Goal: Task Accomplishment & Management: Manage account settings

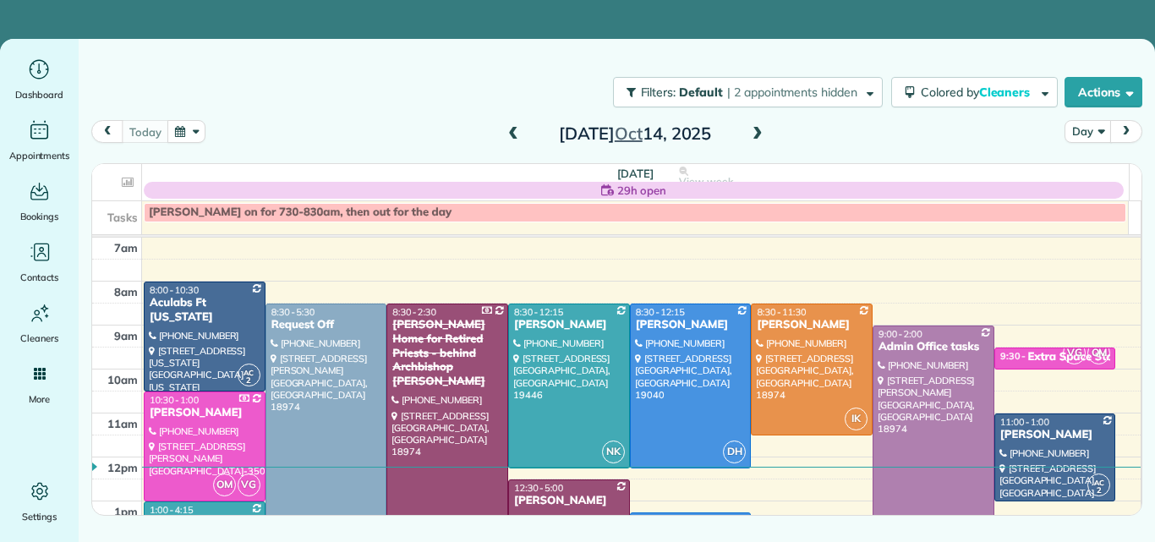
click at [752, 134] on span at bounding box center [757, 134] width 19 height 15
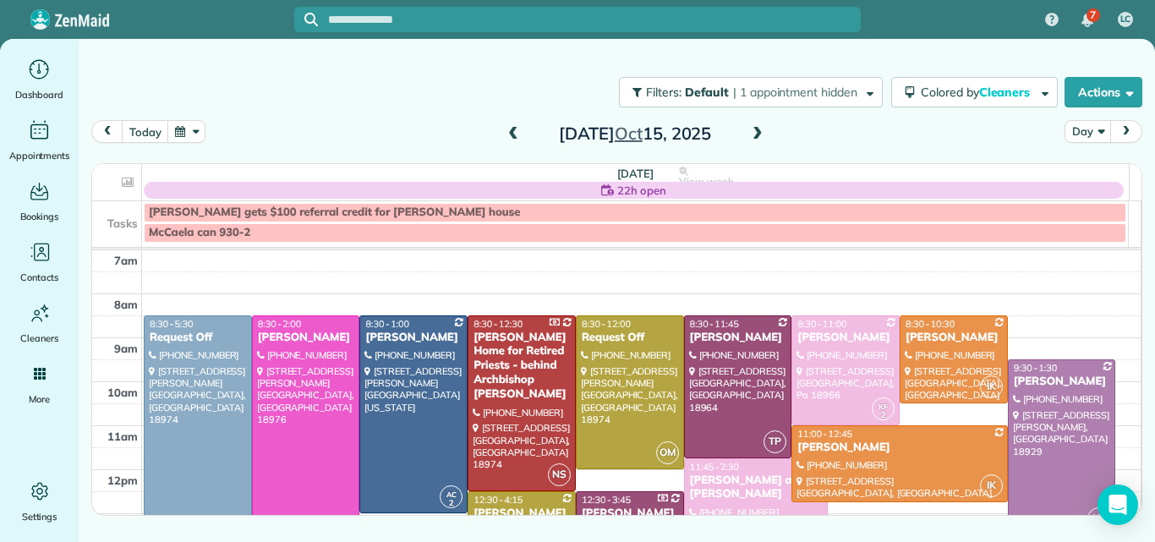
click at [752, 134] on span at bounding box center [757, 134] width 19 height 15
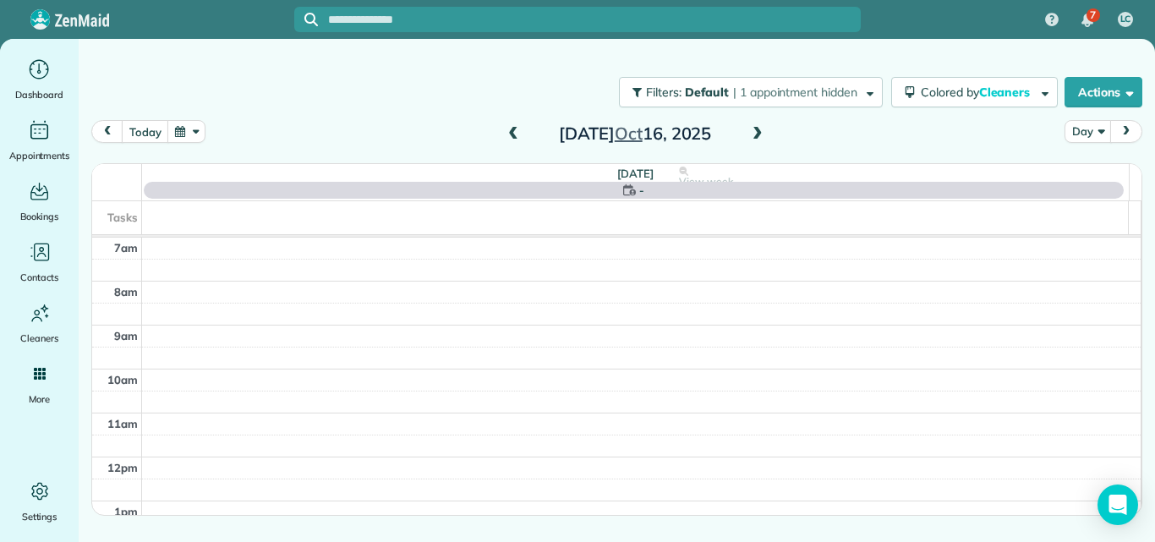
click at [752, 134] on span at bounding box center [757, 134] width 19 height 15
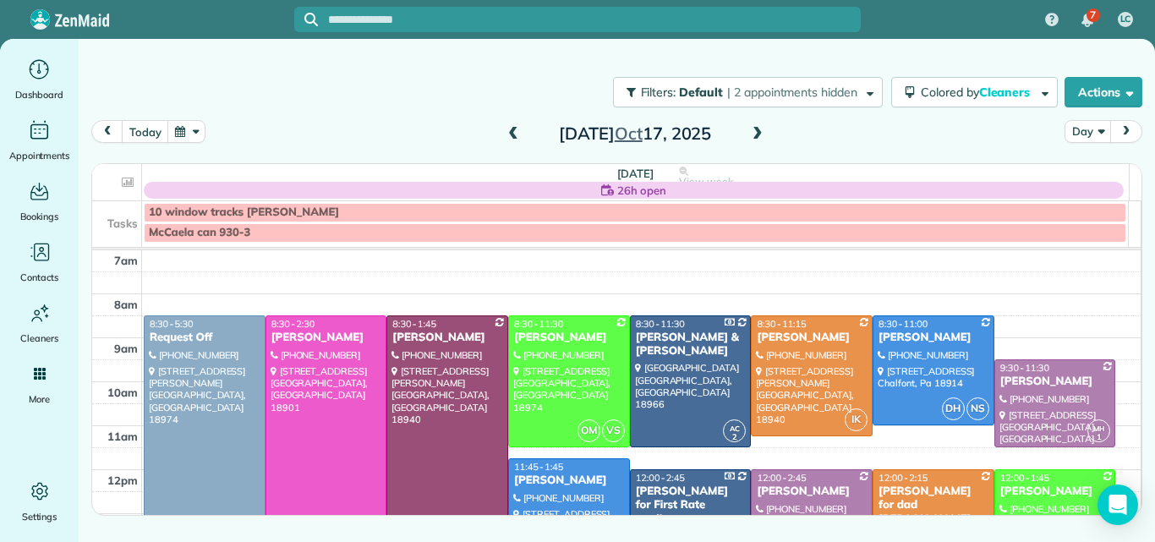
click at [505, 135] on span at bounding box center [513, 134] width 19 height 15
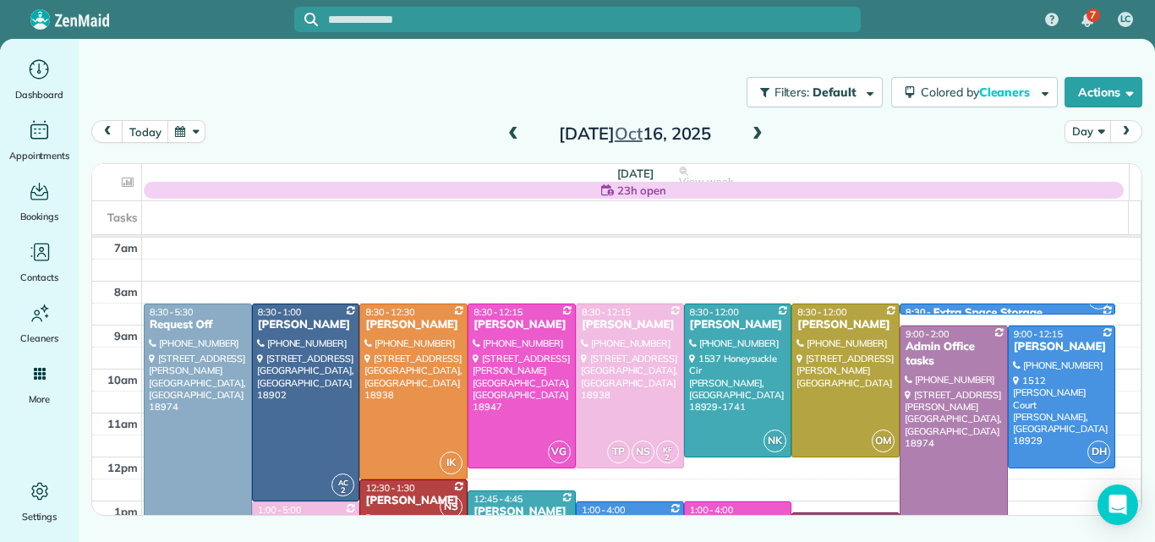
click at [506, 133] on span at bounding box center [513, 134] width 19 height 15
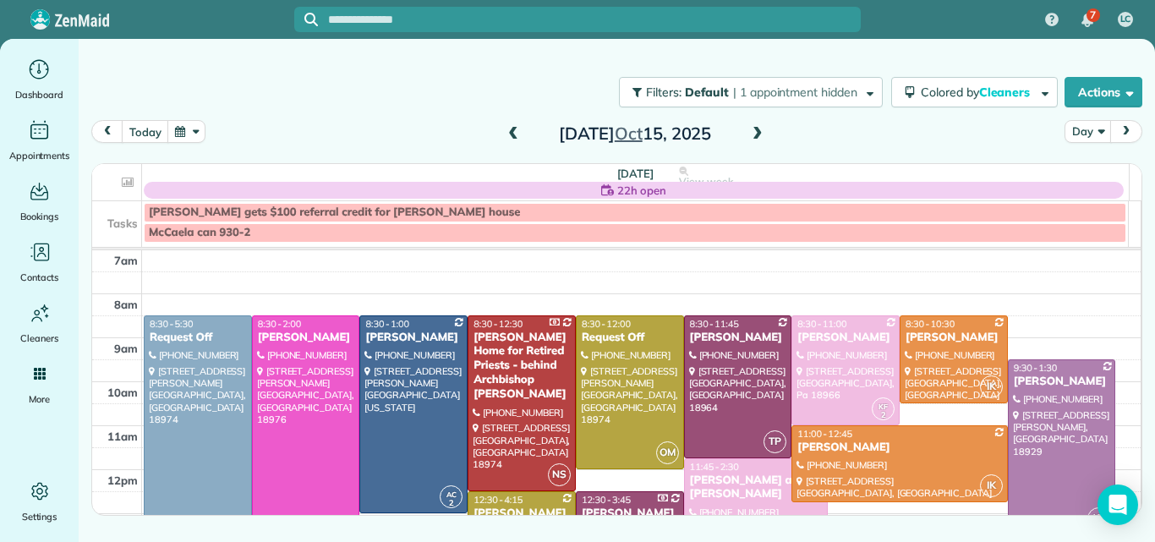
click at [758, 135] on span at bounding box center [757, 134] width 19 height 15
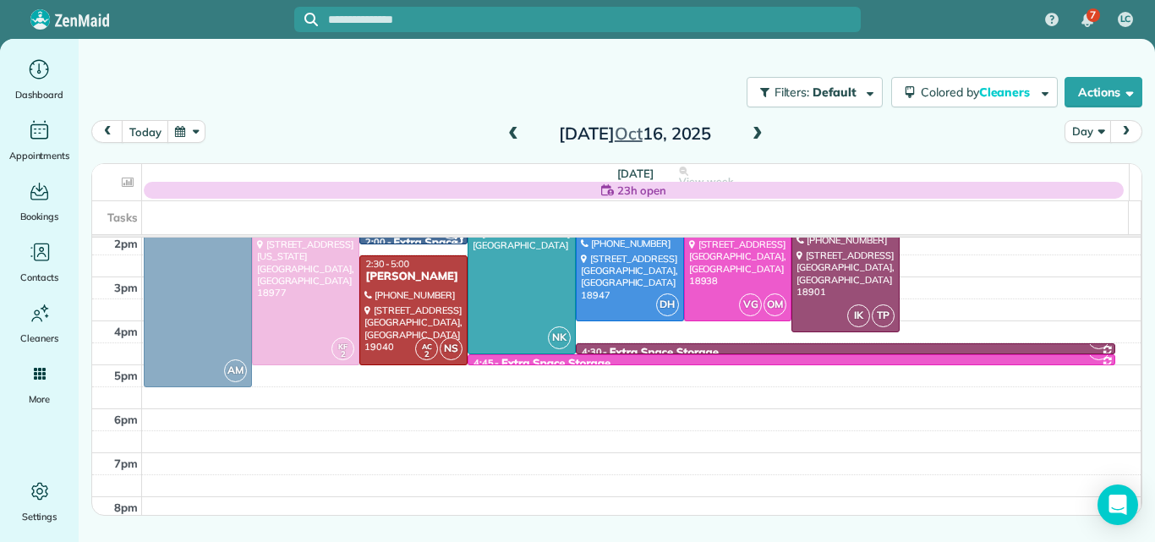
scroll to position [274, 0]
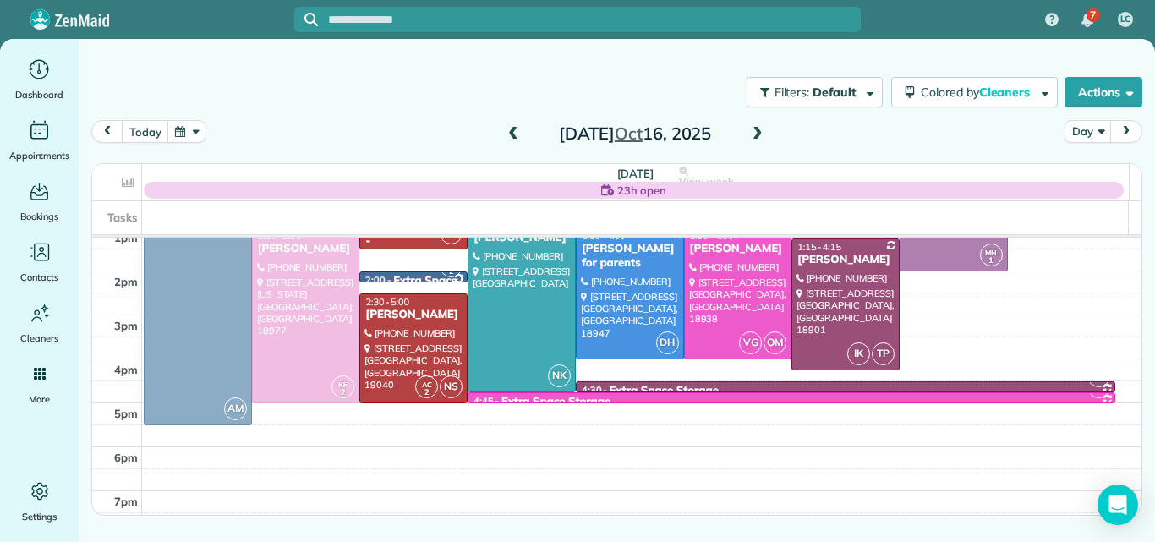
click at [517, 136] on span at bounding box center [513, 134] width 19 height 15
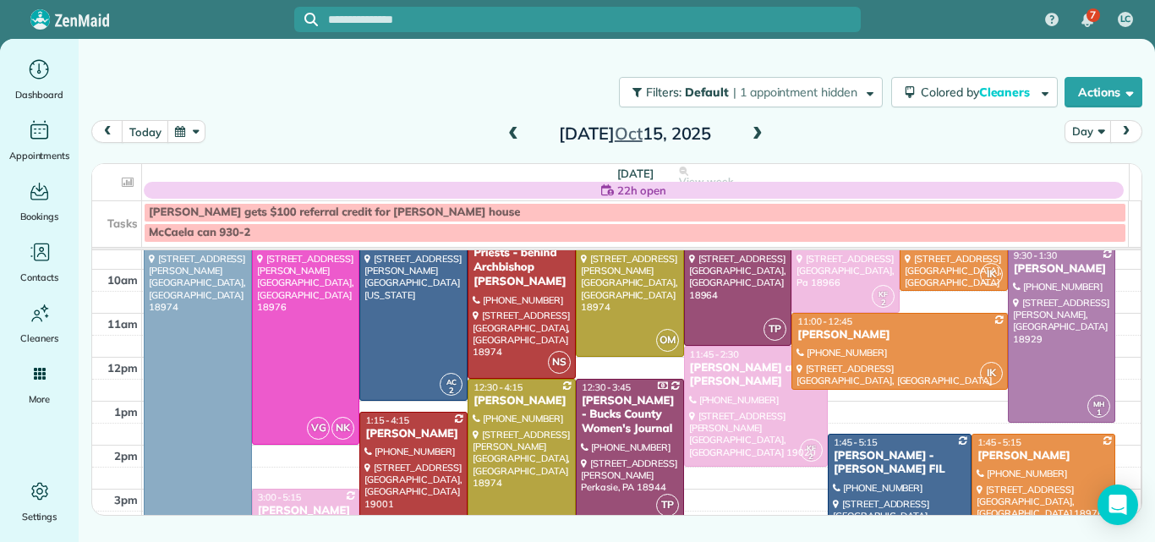
scroll to position [106, 0]
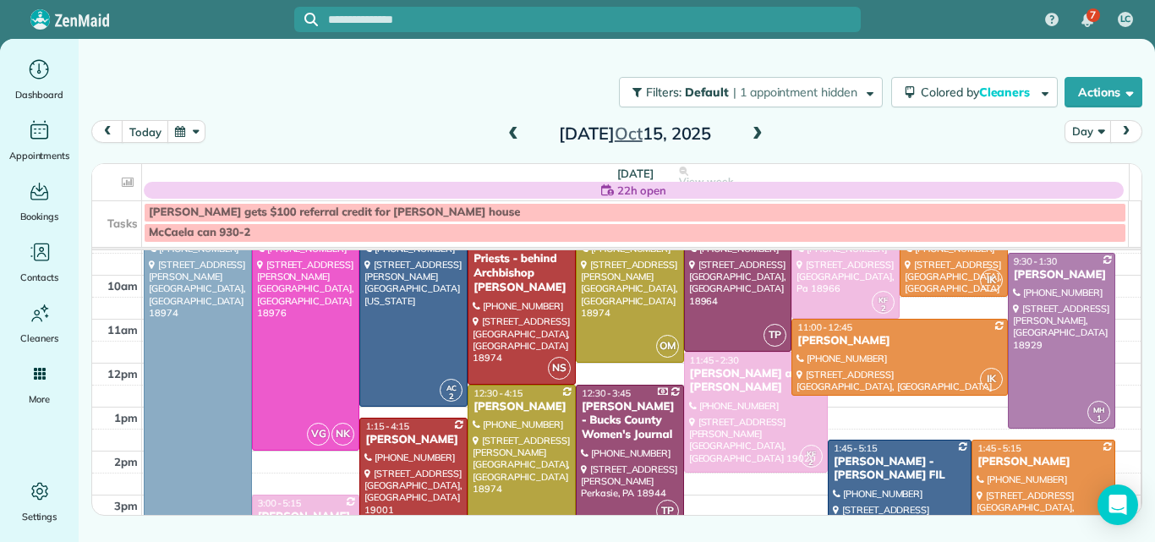
click at [759, 133] on span at bounding box center [757, 134] width 19 height 15
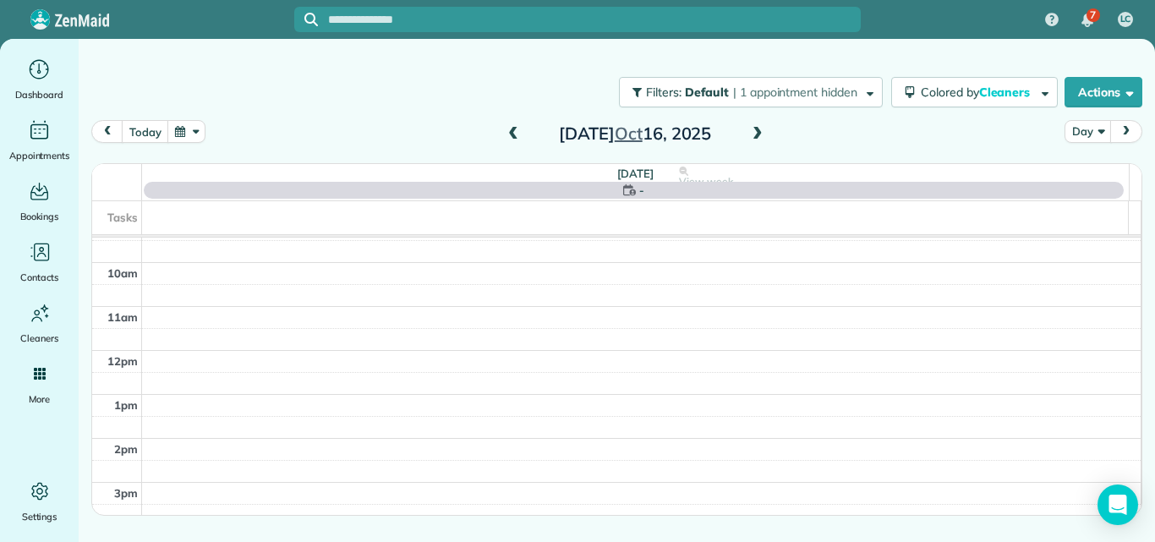
scroll to position [0, 0]
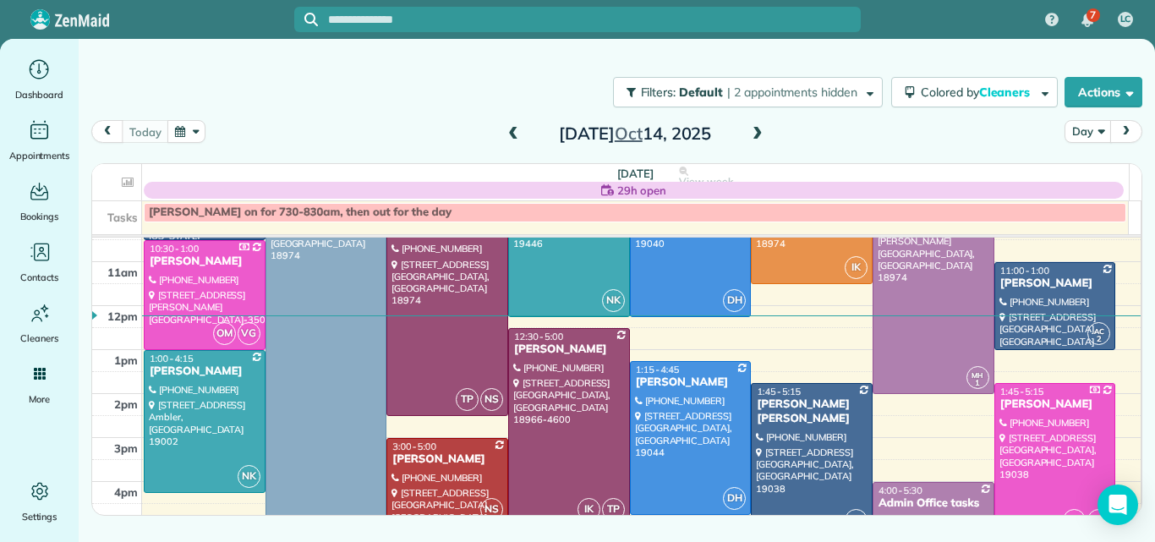
scroll to position [147, 0]
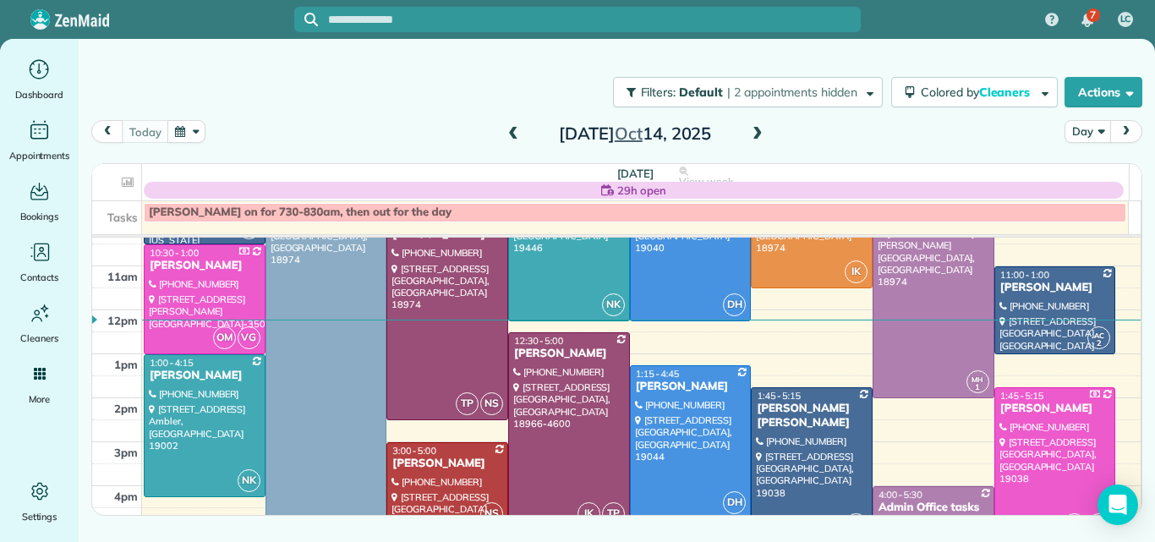
click at [571, 451] on div at bounding box center [569, 431] width 120 height 196
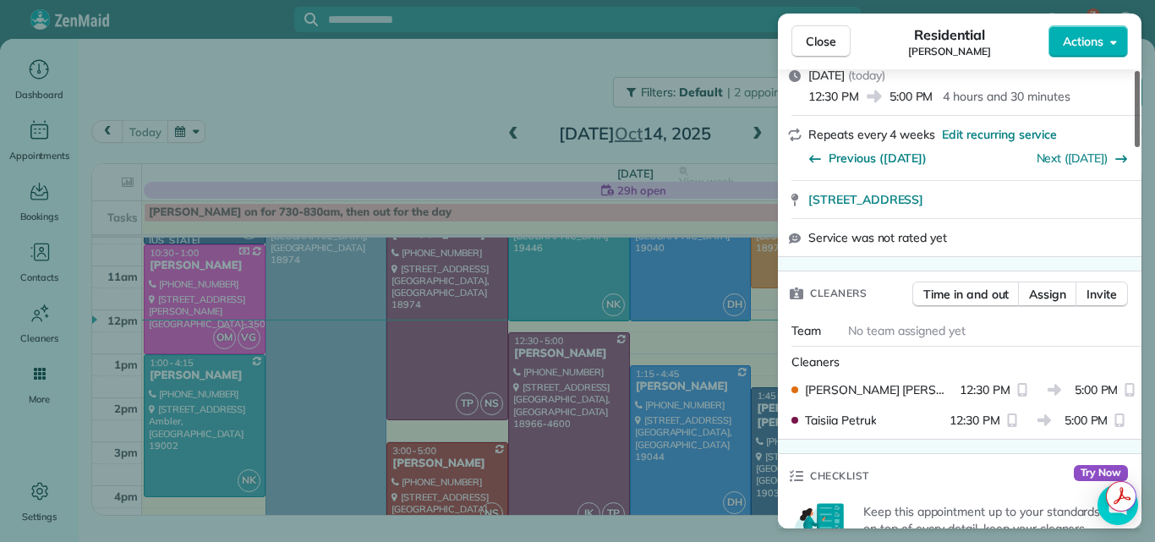
scroll to position [329, 0]
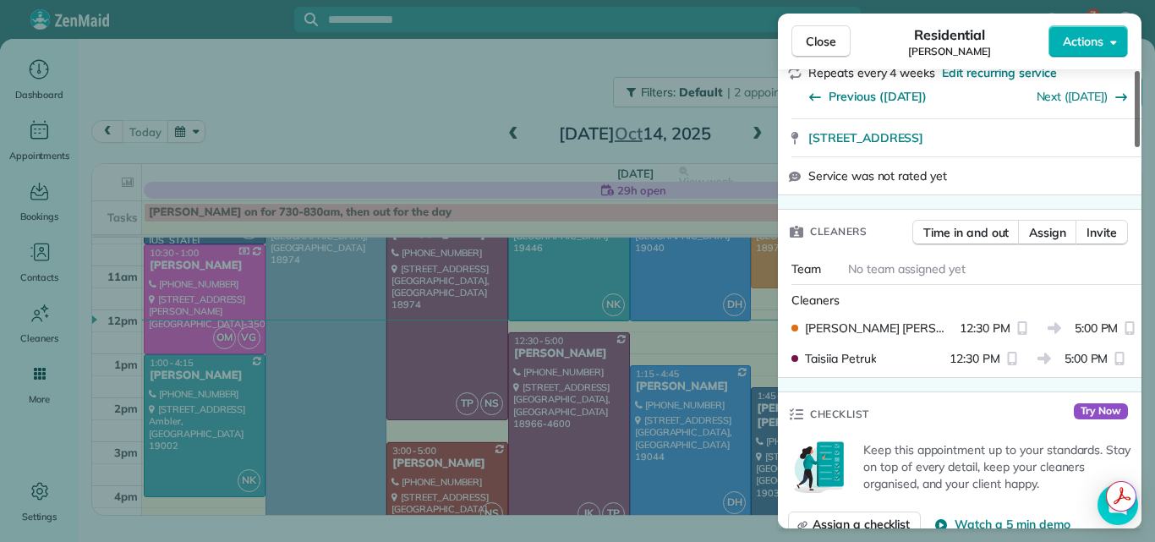
drag, startPoint x: 1133, startPoint y: 96, endPoint x: 1126, endPoint y: 150, distance: 54.6
click at [1134, 147] on div at bounding box center [1136, 109] width 5 height 76
click at [929, 220] on button "Time in and out" at bounding box center [965, 232] width 107 height 25
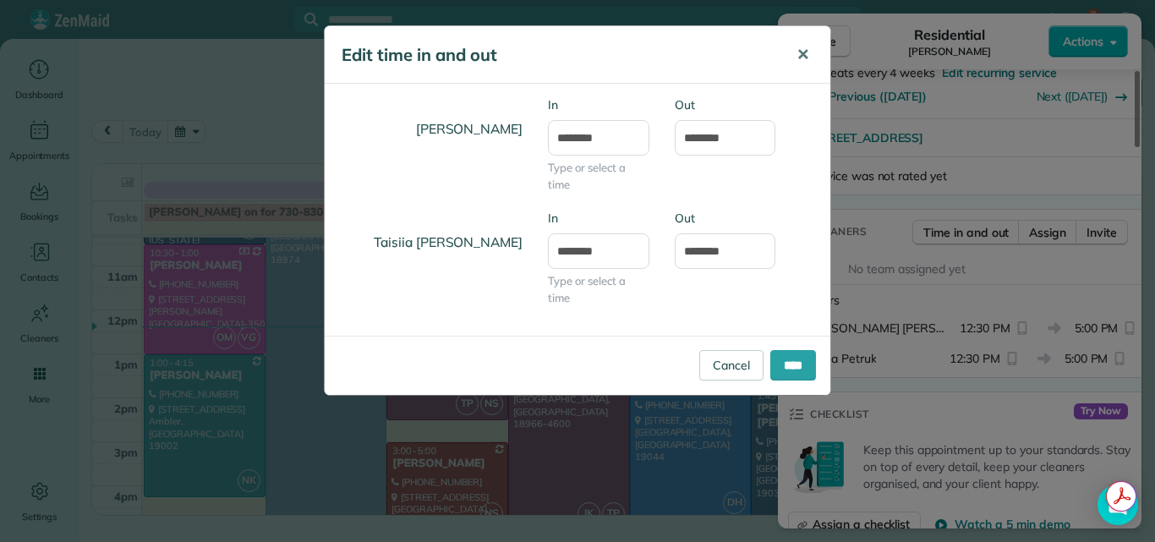
click at [796, 51] on span "✕" at bounding box center [802, 54] width 13 height 19
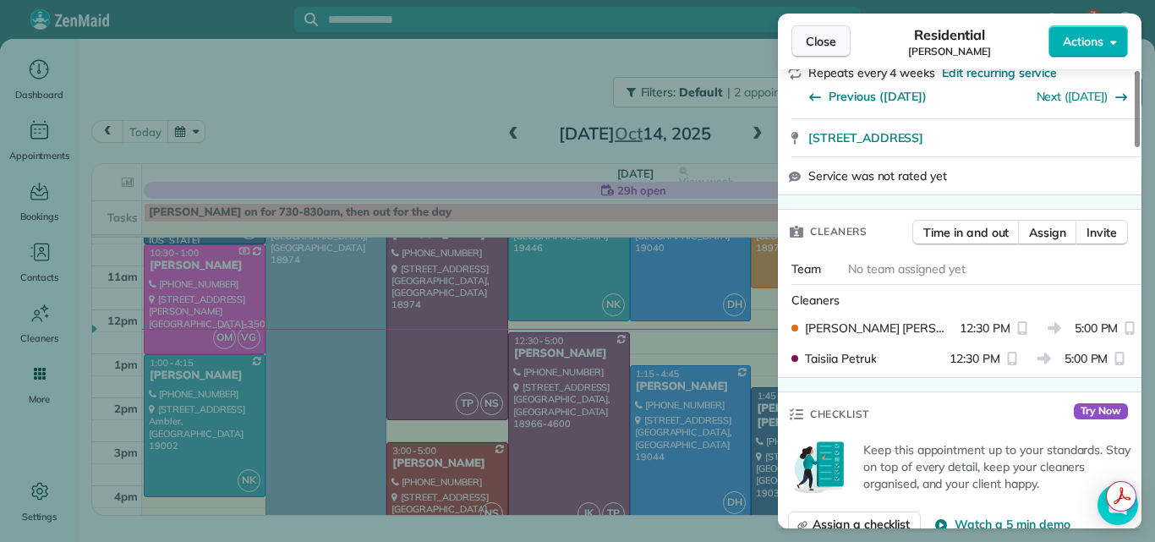
click at [813, 43] on span "Close" at bounding box center [820, 41] width 30 height 17
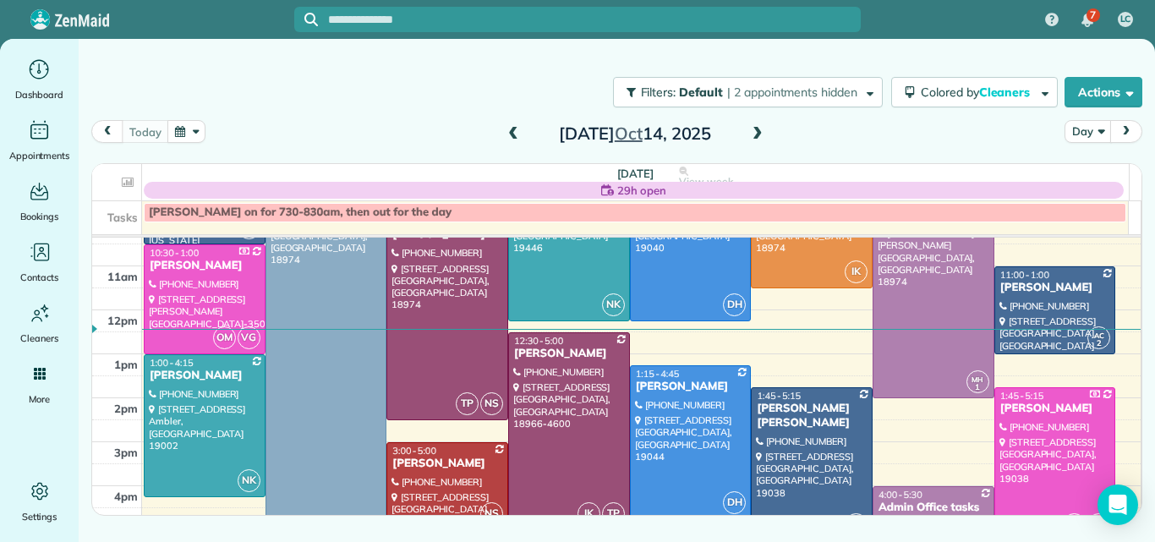
click at [756, 132] on span at bounding box center [757, 134] width 19 height 15
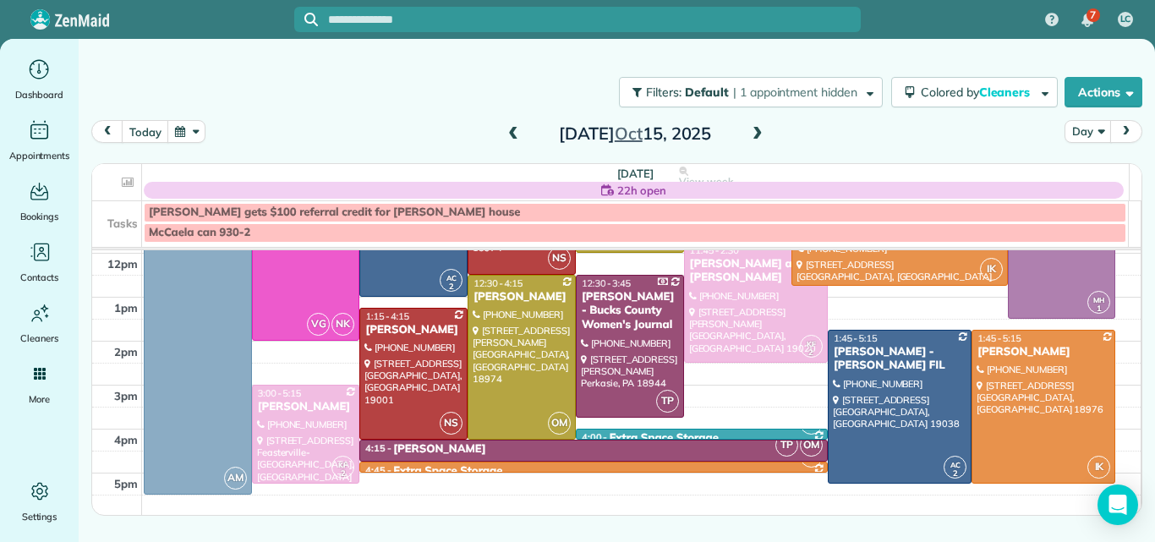
scroll to position [241, 0]
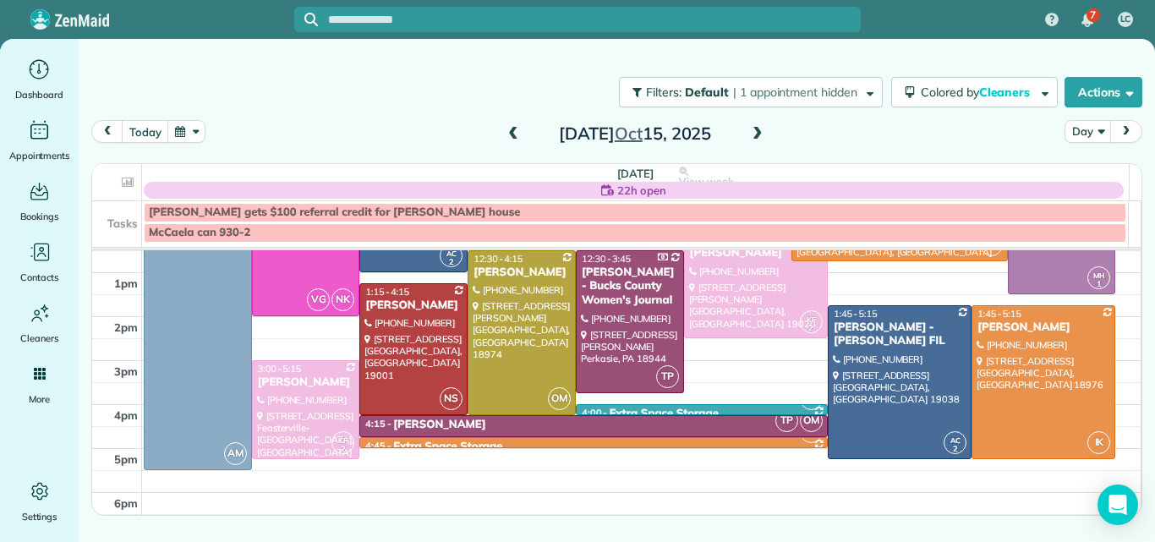
click at [754, 133] on span at bounding box center [757, 134] width 19 height 15
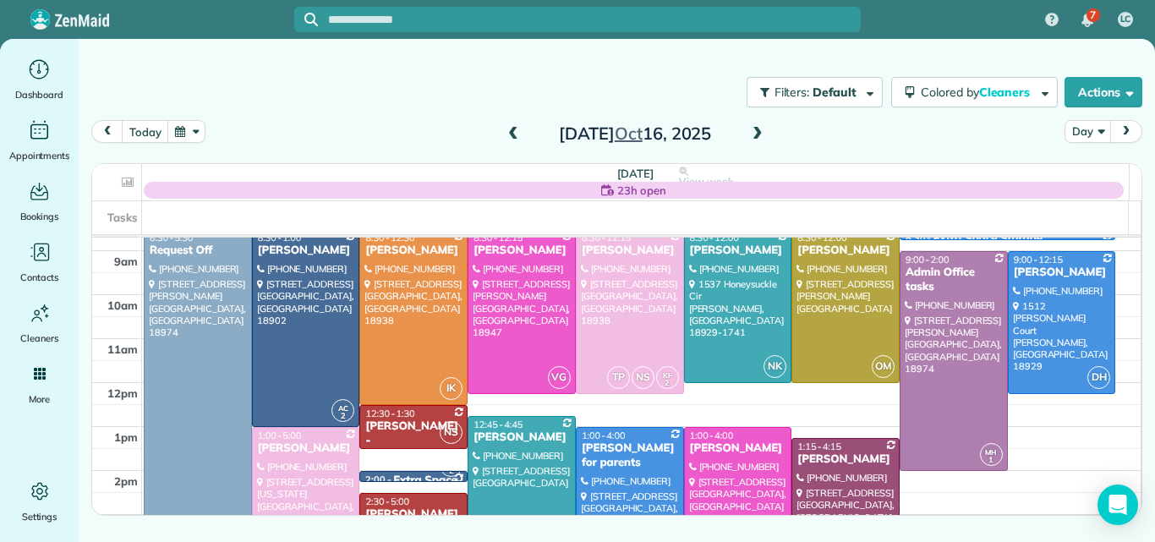
scroll to position [63, 0]
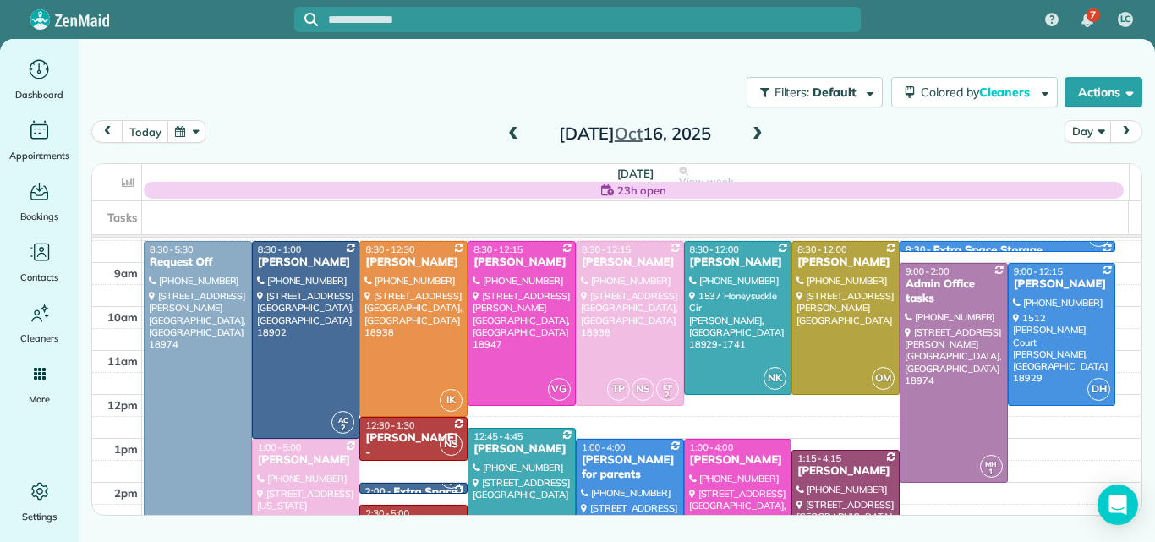
click at [510, 134] on span at bounding box center [513, 134] width 19 height 15
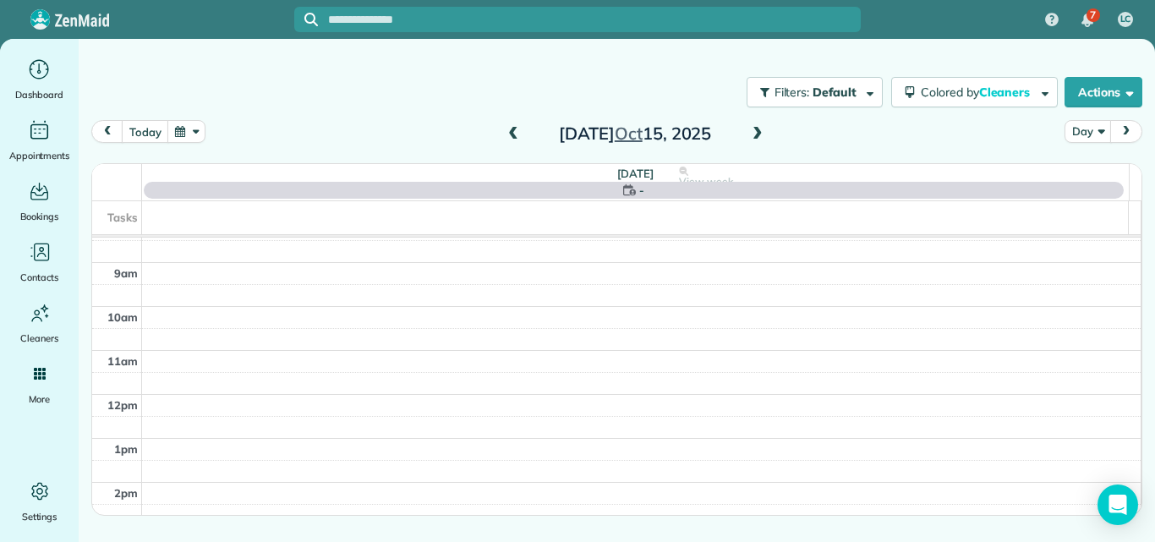
scroll to position [0, 0]
click at [510, 134] on span at bounding box center [513, 134] width 19 height 15
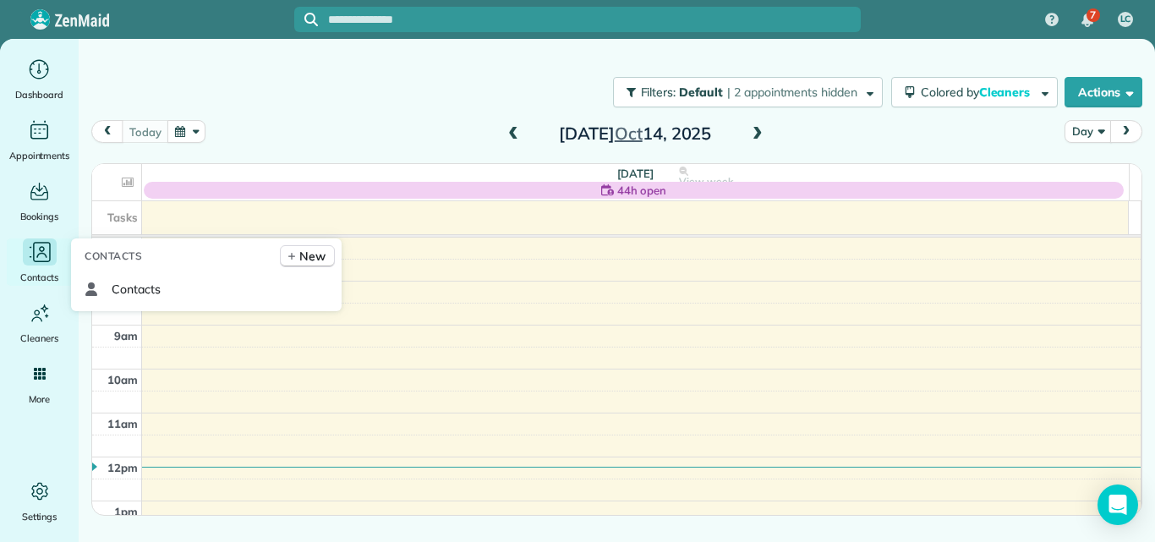
click at [39, 256] on icon "Main" at bounding box center [39, 251] width 25 height 25
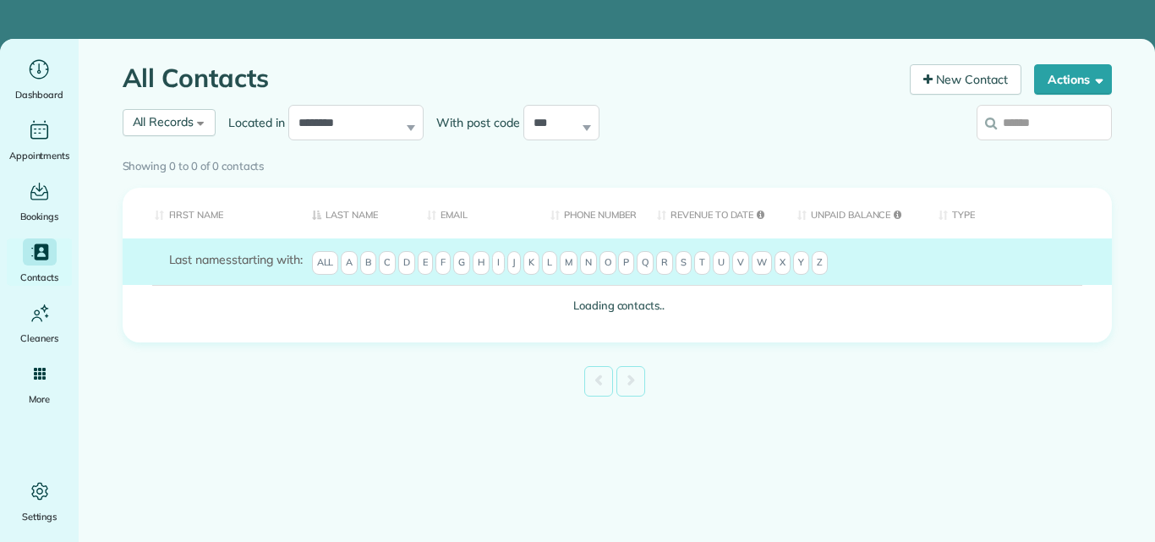
click at [1040, 122] on input "search" at bounding box center [1043, 122] width 135 height 35
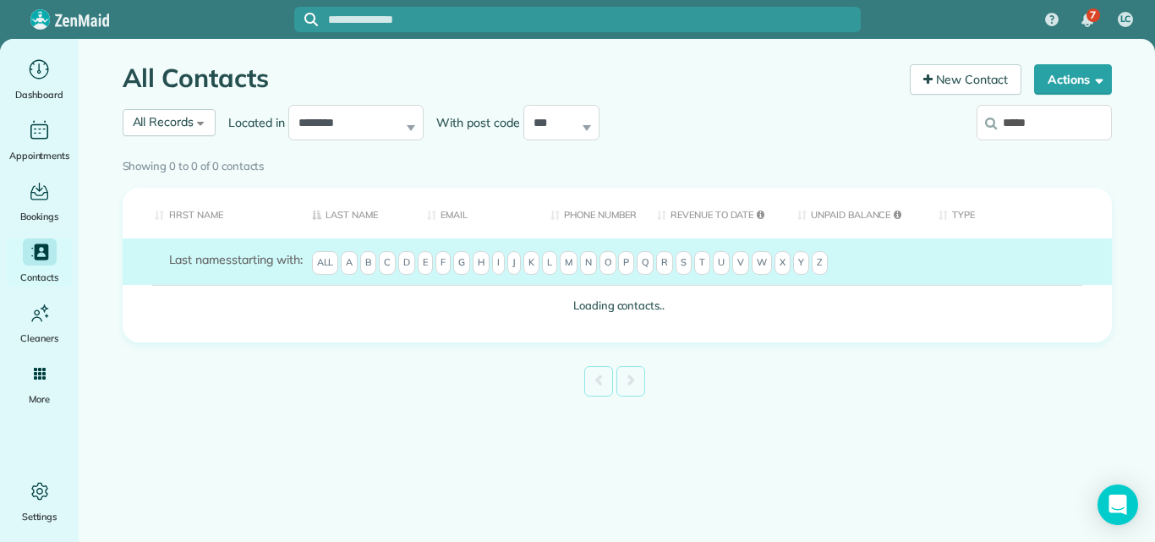
type input "*****"
click at [1048, 151] on div "Showing 0 to 0 of 0 contacts" at bounding box center [617, 166] width 1014 height 30
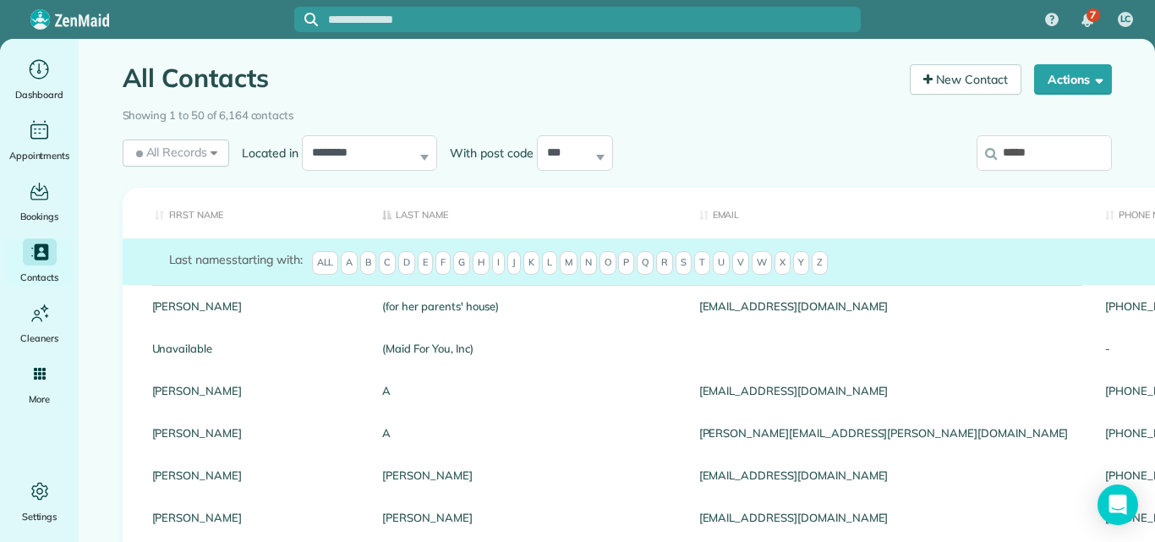
click at [1037, 123] on div "Showing 1 to 50 of 6,164 contacts" at bounding box center [617, 113] width 989 height 24
click at [1038, 147] on input "*****" at bounding box center [1043, 152] width 135 height 35
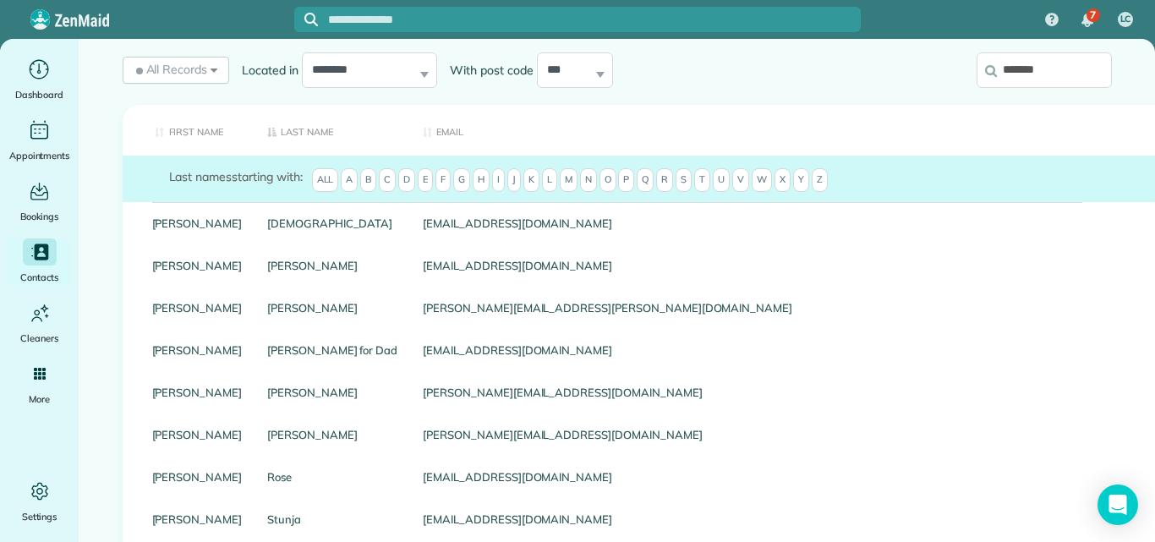
scroll to position [123, 0]
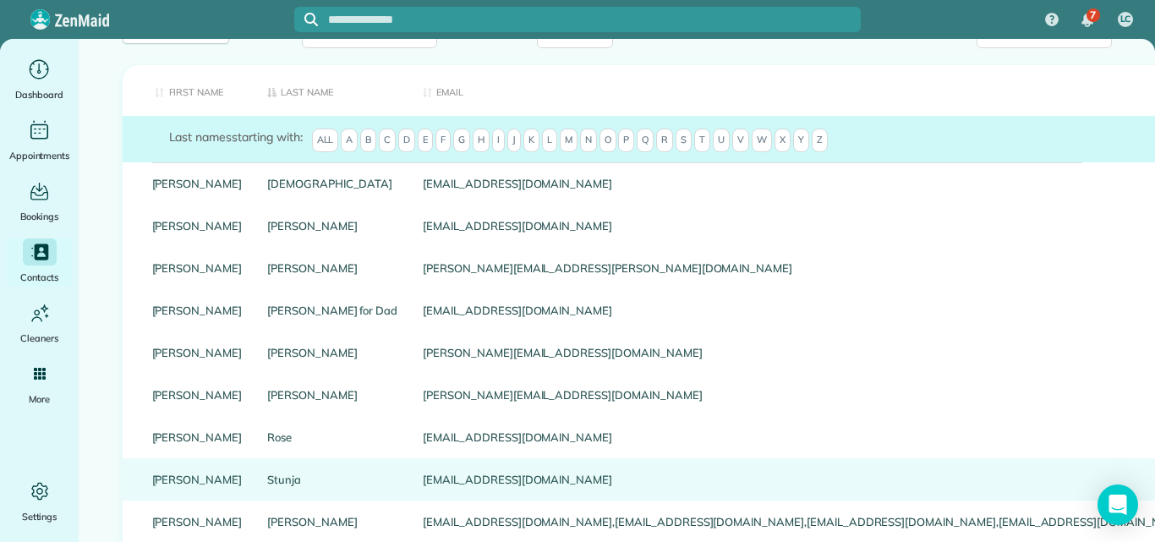
type input "*******"
click at [267, 485] on link "Stunja" at bounding box center [332, 479] width 130 height 12
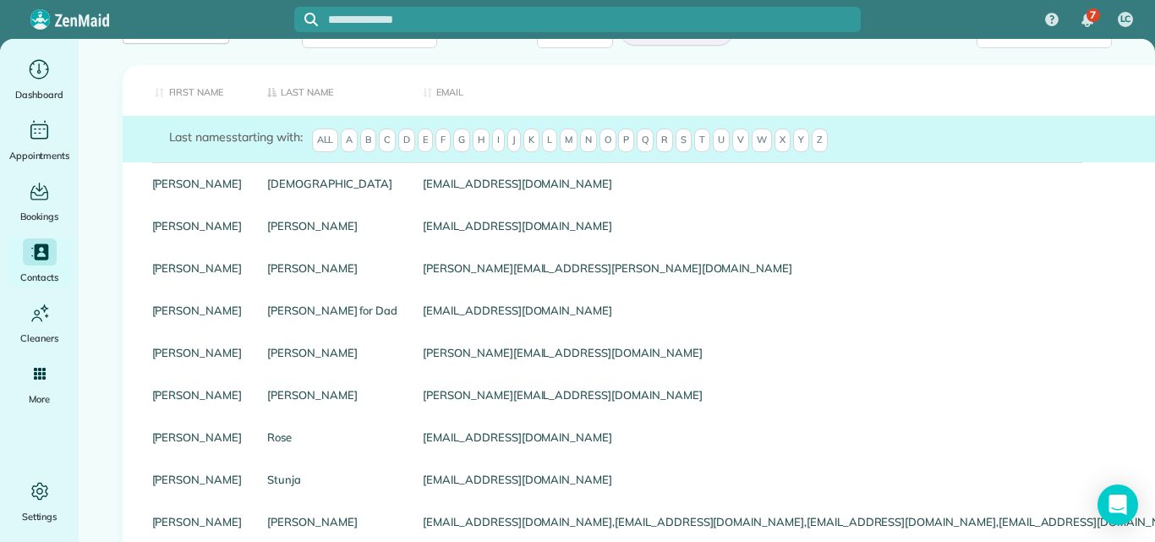
scroll to position [77, 0]
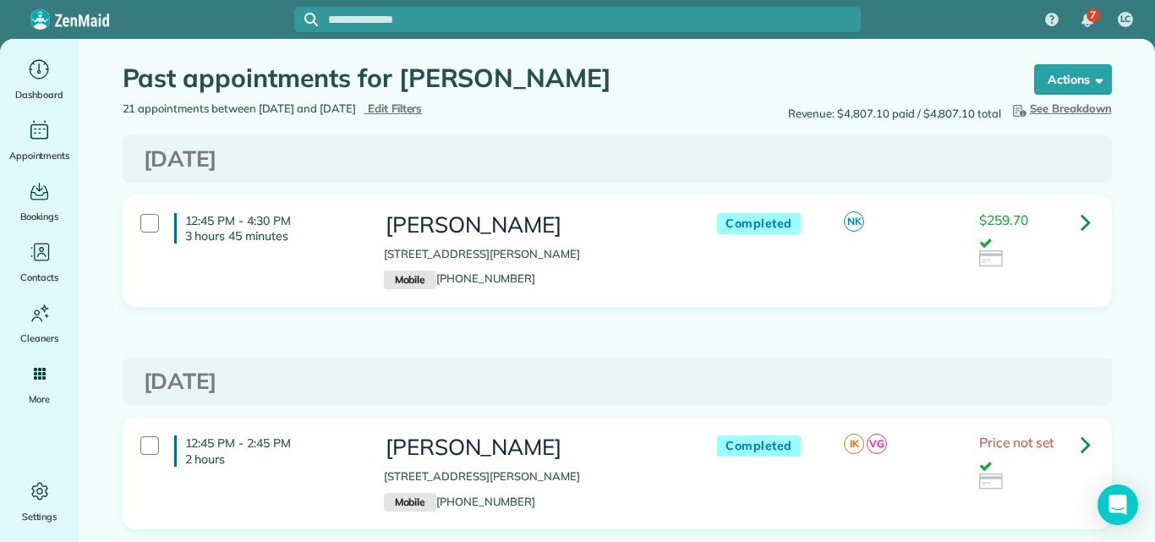
click at [1080, 224] on icon at bounding box center [1085, 222] width 10 height 30
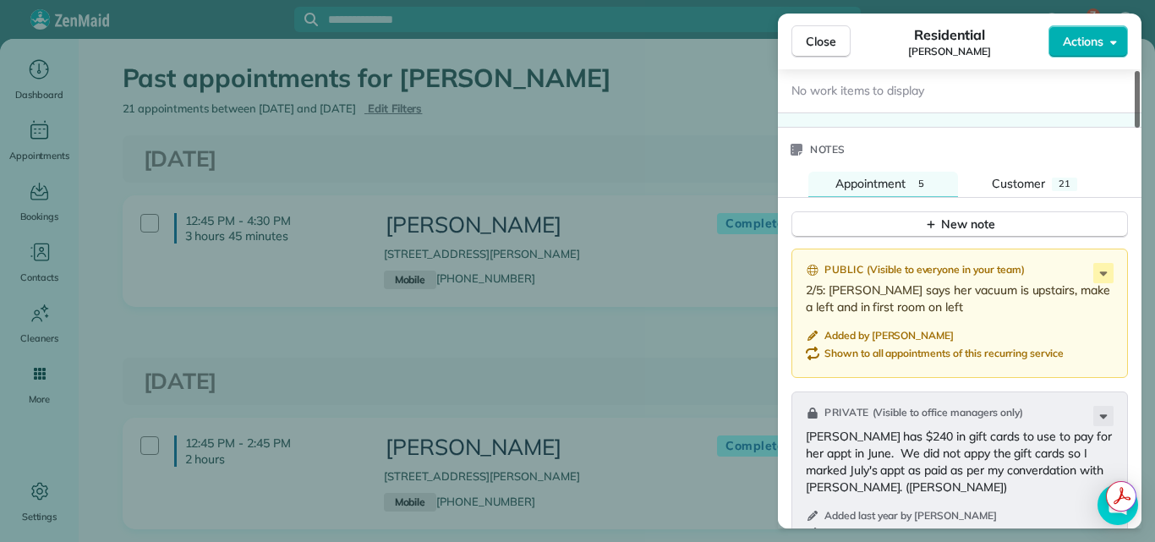
scroll to position [1883, 0]
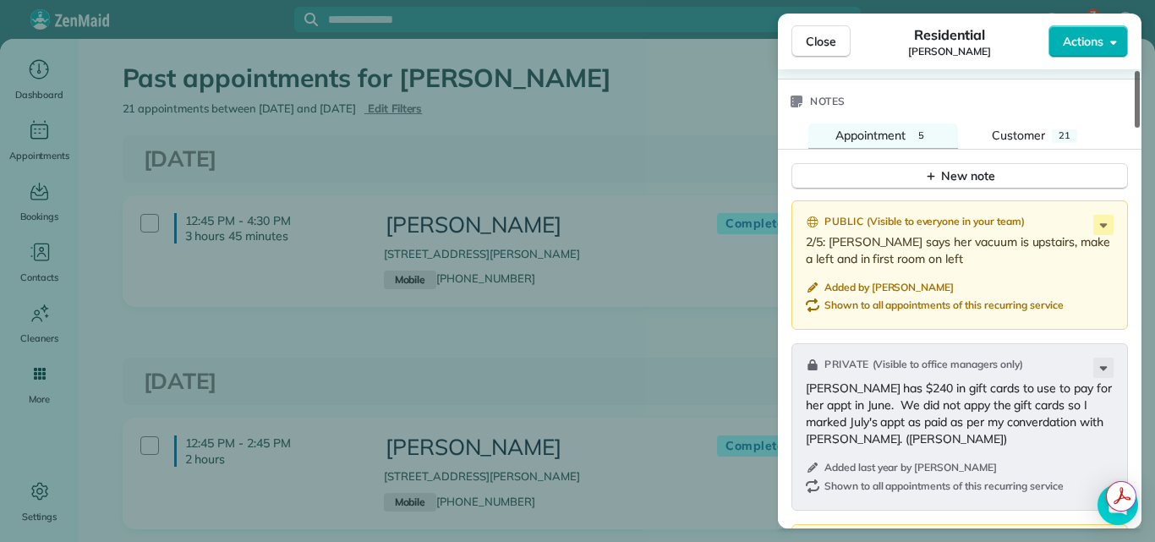
drag, startPoint x: 1137, startPoint y: 106, endPoint x: 1121, endPoint y: 338, distance: 233.0
click at [1134, 128] on div at bounding box center [1136, 99] width 5 height 57
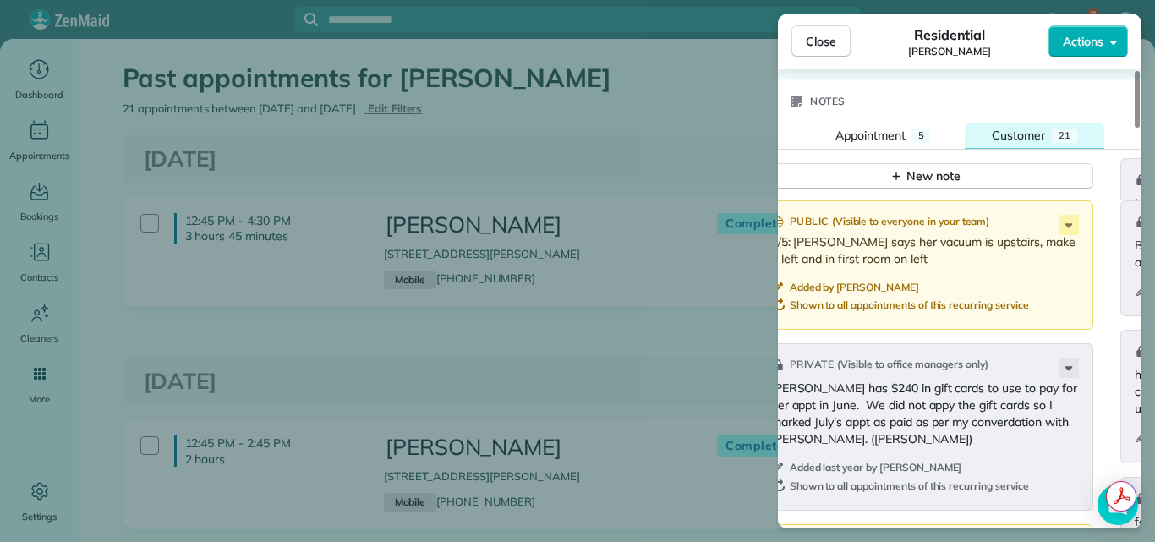
click at [1035, 131] on span "Customer" at bounding box center [1017, 135] width 53 height 15
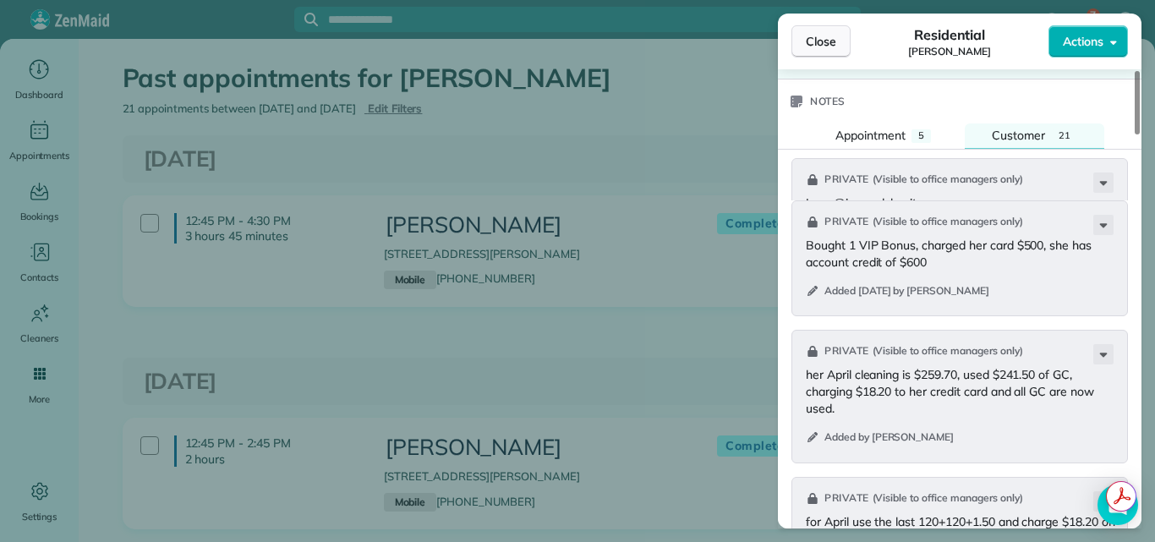
click at [812, 36] on span "Close" at bounding box center [820, 41] width 30 height 17
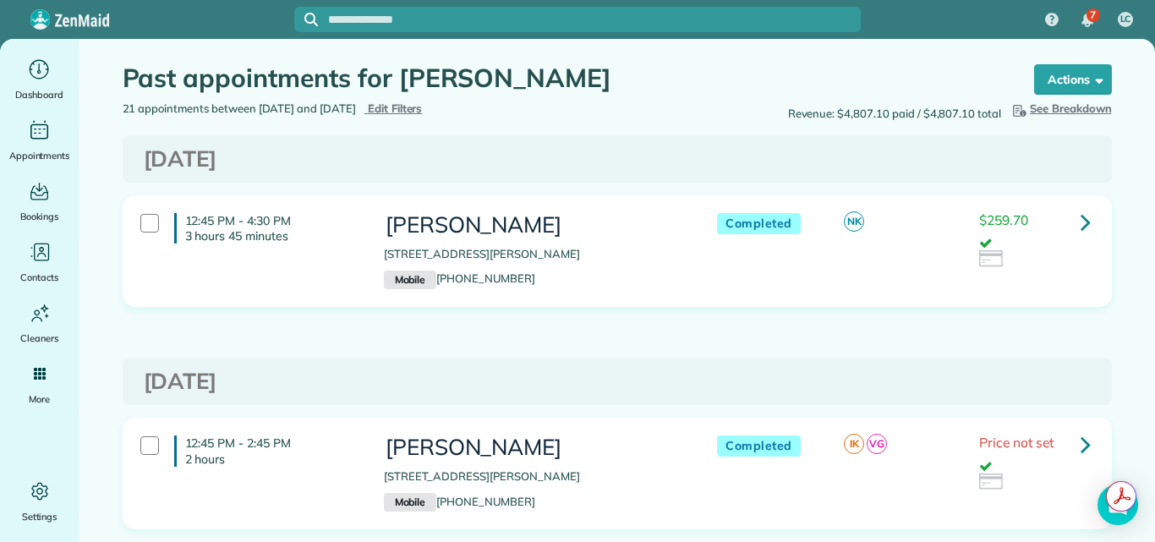
click at [1080, 218] on icon at bounding box center [1085, 222] width 10 height 30
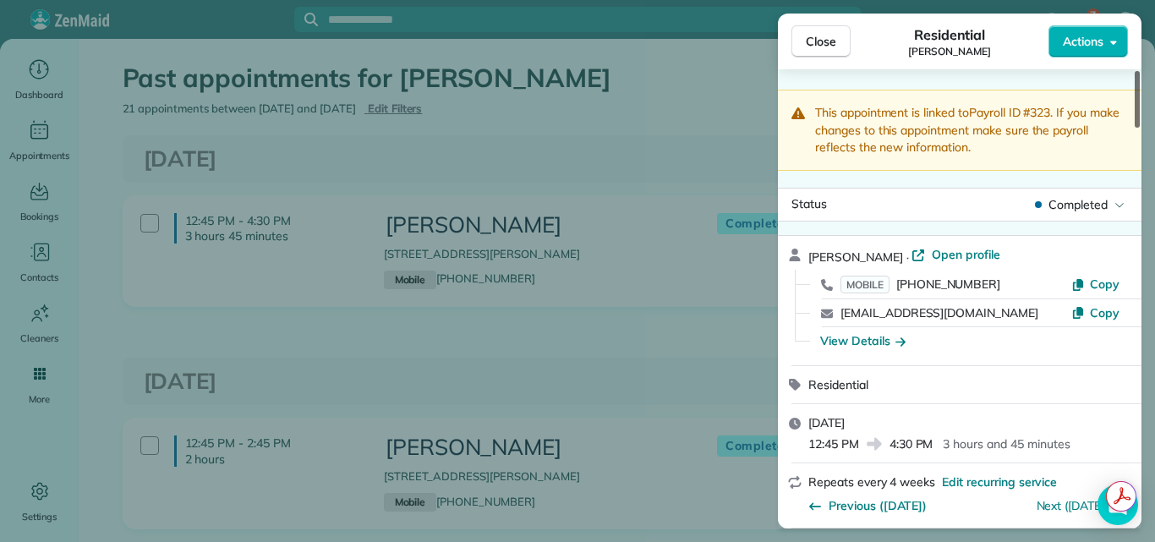
drag, startPoint x: 1138, startPoint y: 110, endPoint x: 1136, endPoint y: 99, distance: 11.1
click at [1136, 99] on div at bounding box center [1136, 99] width 5 height 57
click at [953, 256] on span "Open profile" at bounding box center [965, 254] width 68 height 17
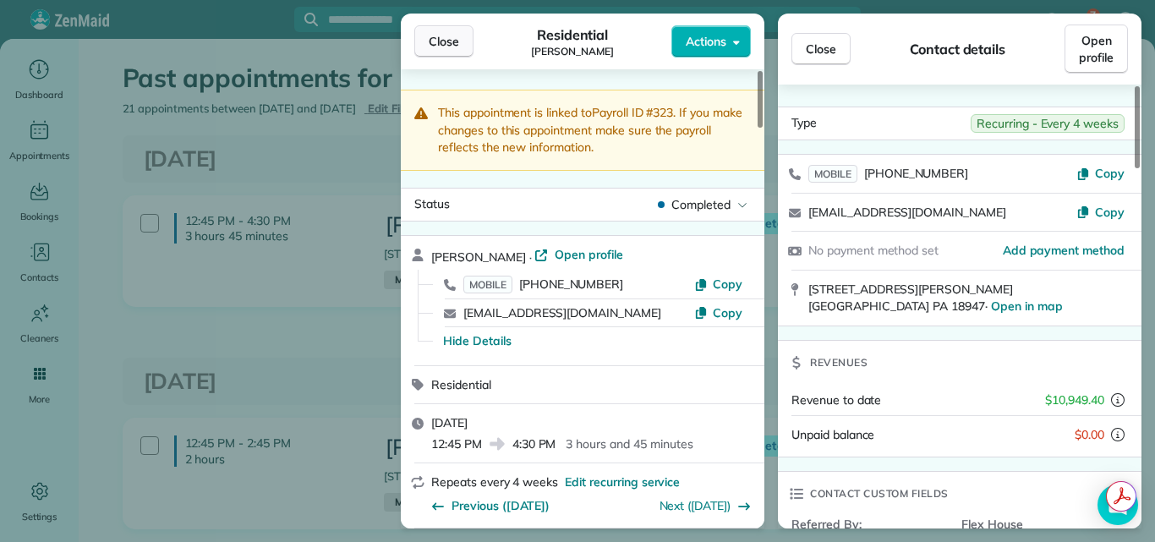
click at [447, 30] on button "Close" at bounding box center [443, 41] width 59 height 32
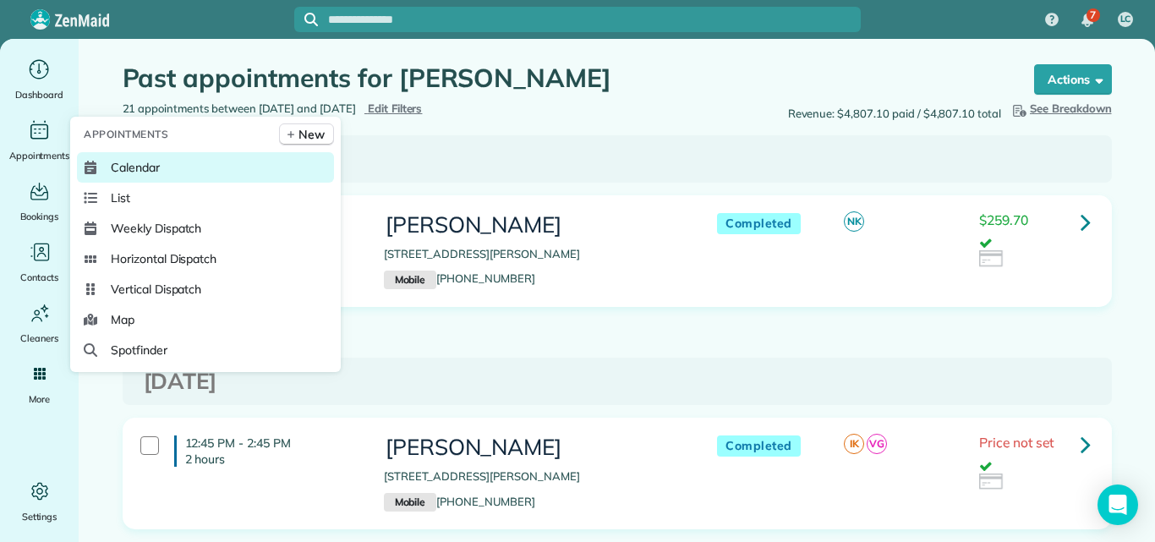
click at [122, 167] on span "Calendar" at bounding box center [135, 167] width 49 height 17
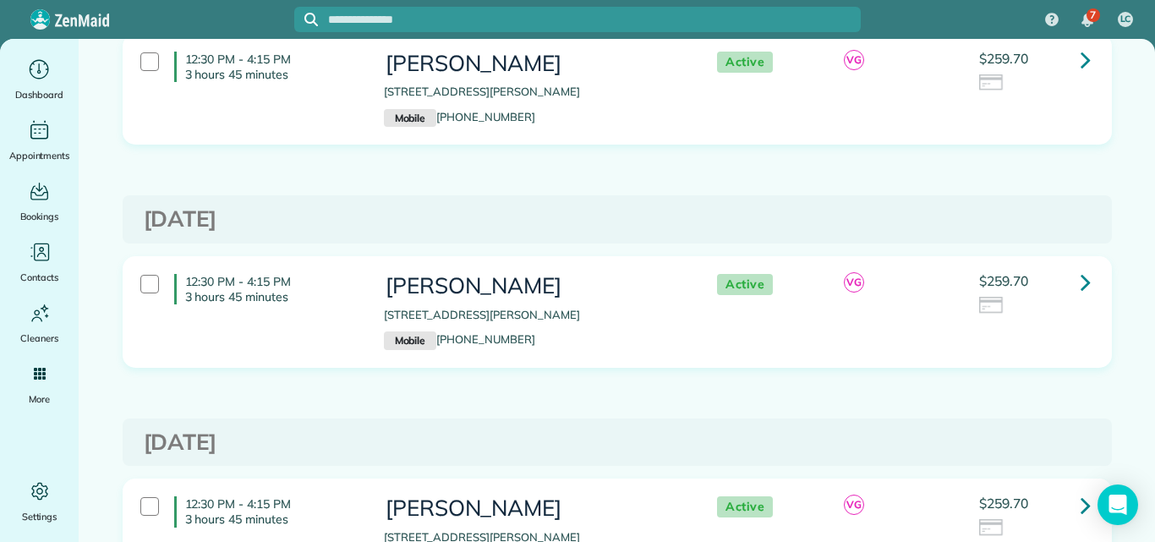
scroll to position [675, 0]
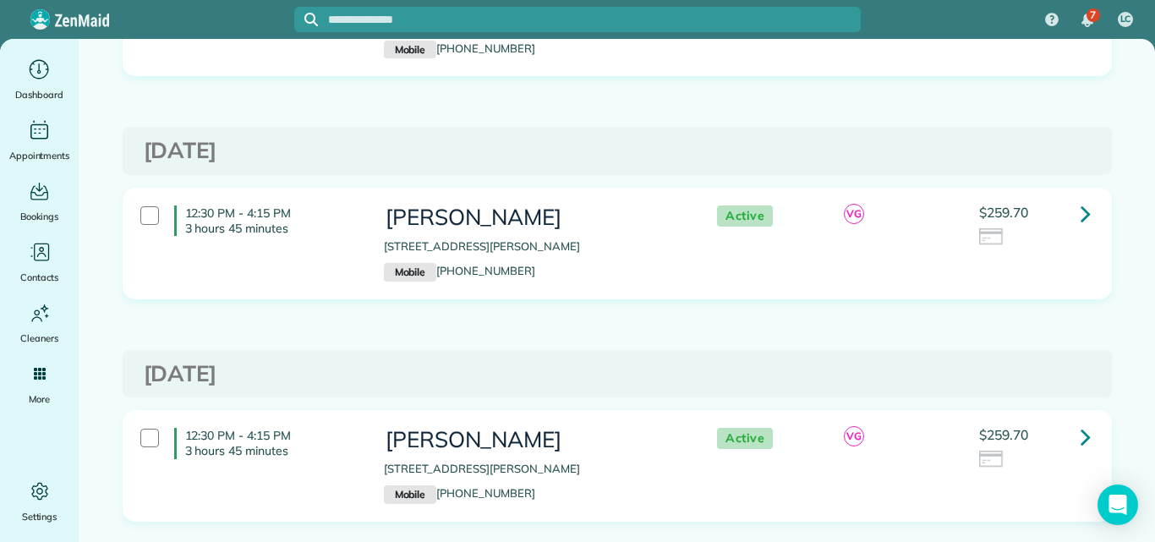
click at [1081, 209] on icon at bounding box center [1085, 214] width 10 height 30
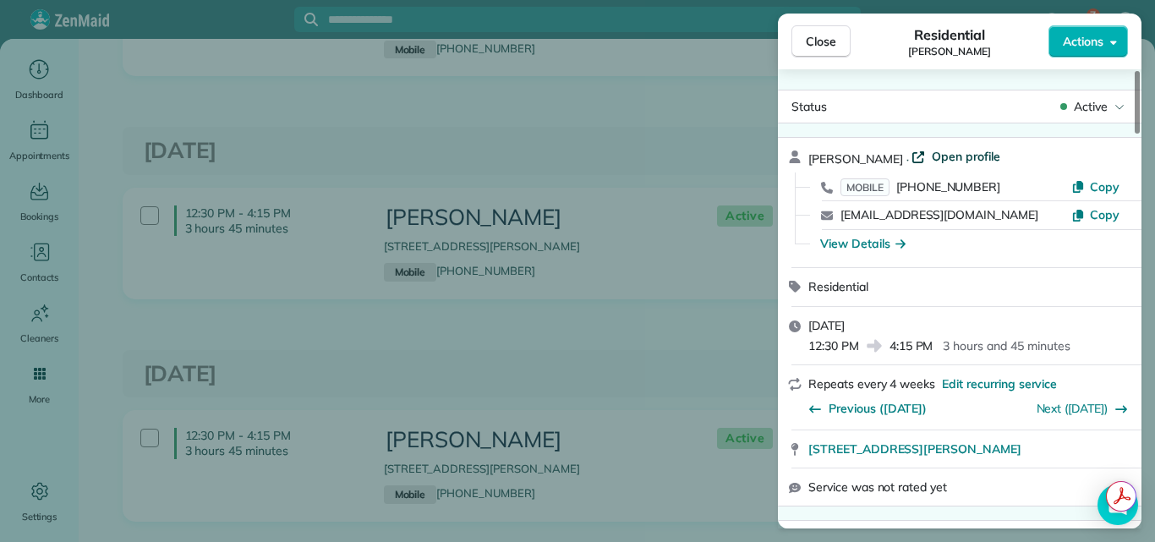
click at [931, 151] on span "Open profile" at bounding box center [965, 156] width 68 height 17
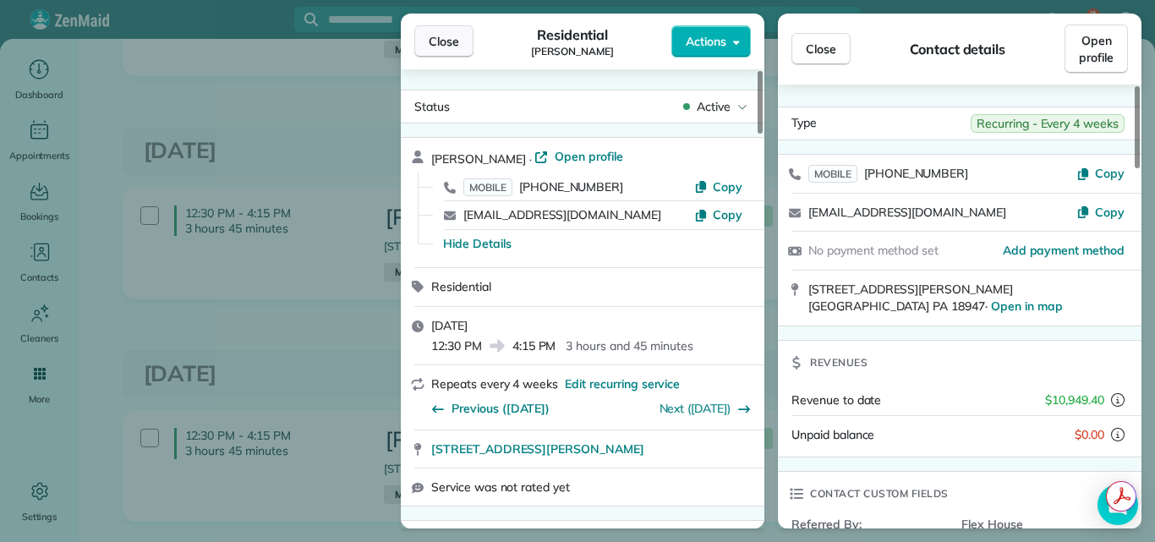
click at [434, 31] on button "Close" at bounding box center [443, 41] width 59 height 32
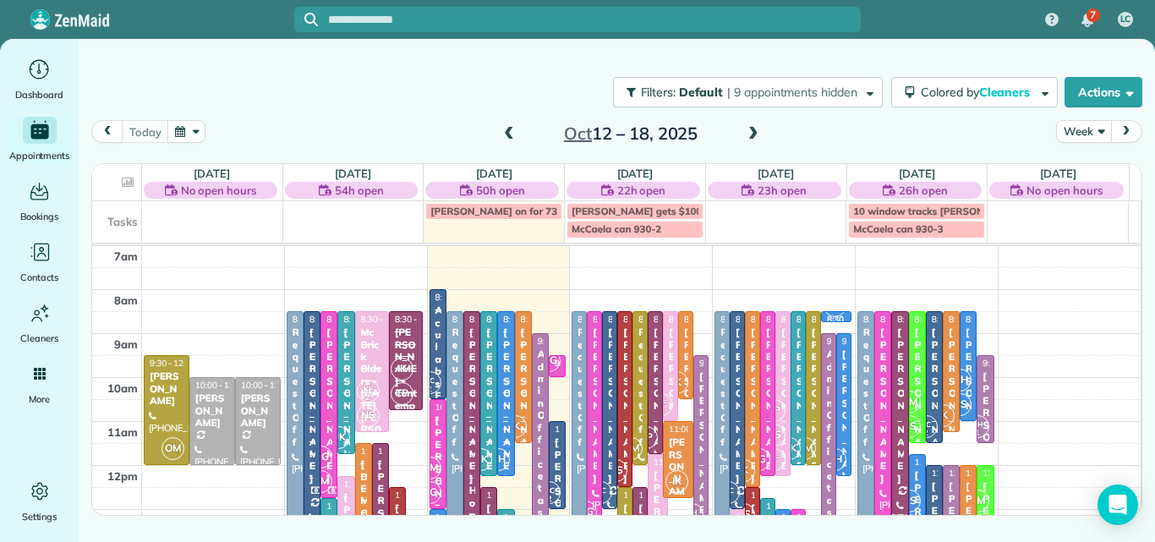
click at [1078, 127] on button "Week" at bounding box center [1083, 131] width 55 height 23
click at [1077, 161] on link "Day" at bounding box center [1124, 171] width 134 height 34
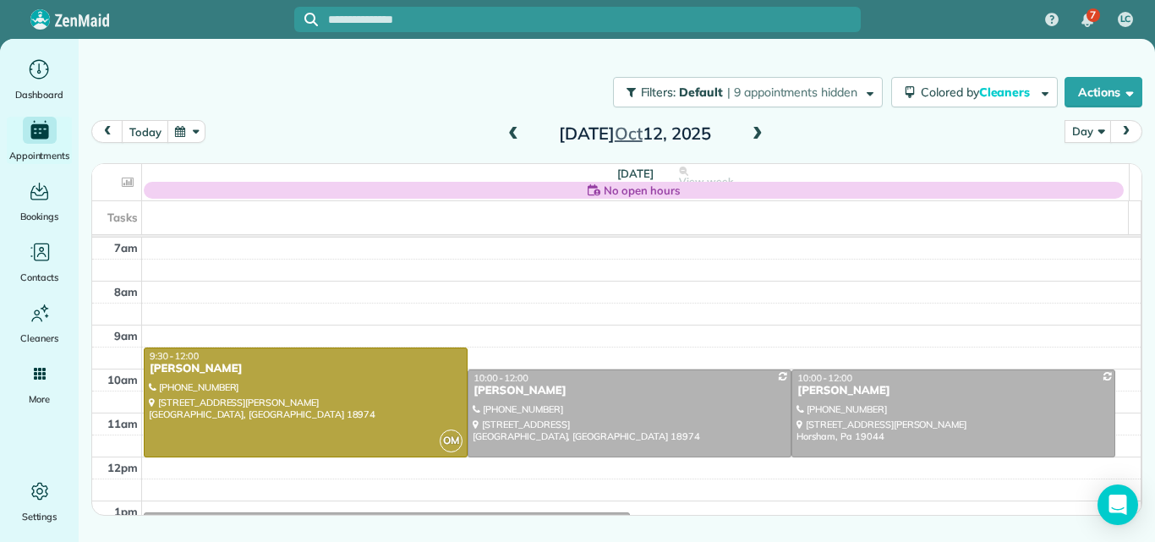
click at [761, 131] on span at bounding box center [757, 134] width 19 height 15
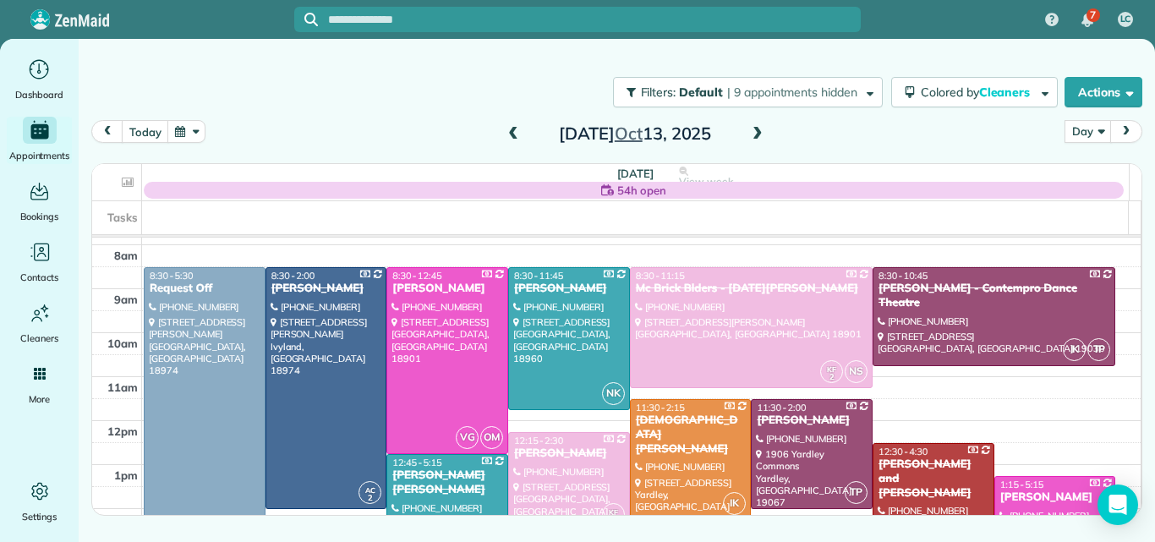
scroll to position [41, 0]
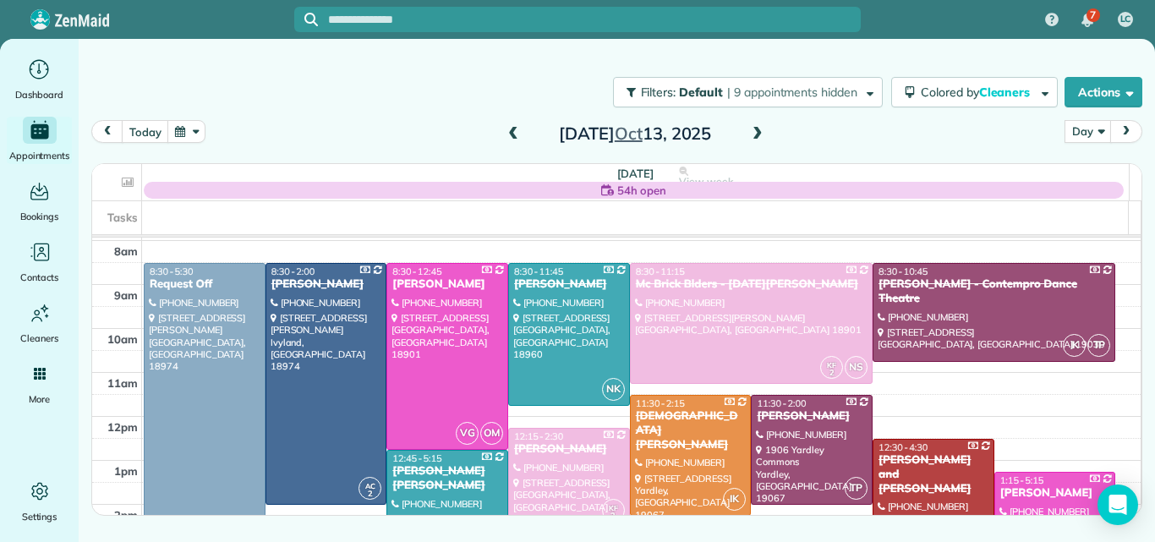
click at [752, 130] on span at bounding box center [757, 134] width 19 height 15
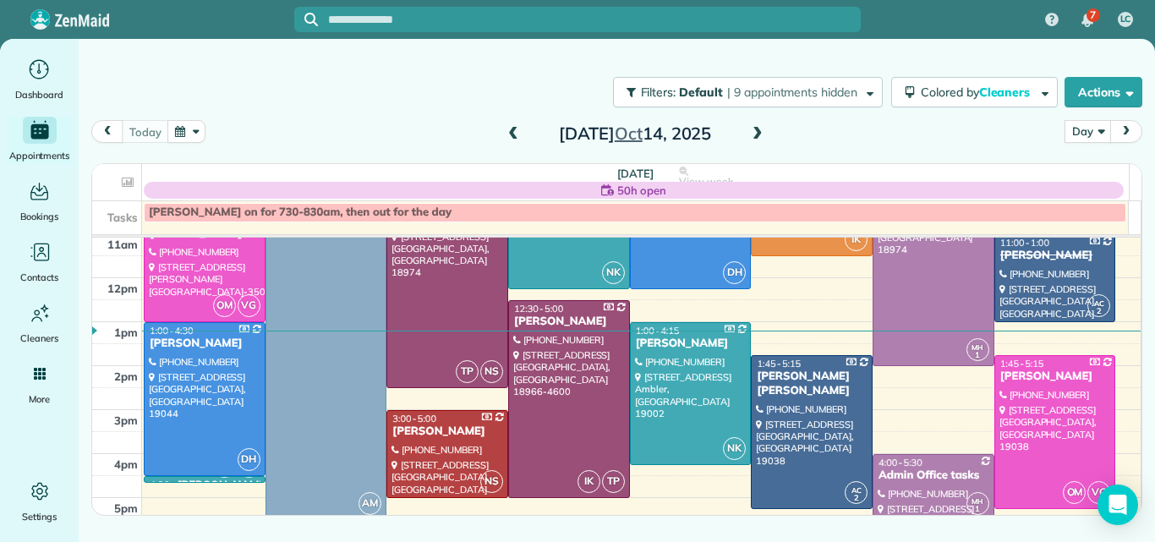
scroll to position [150, 0]
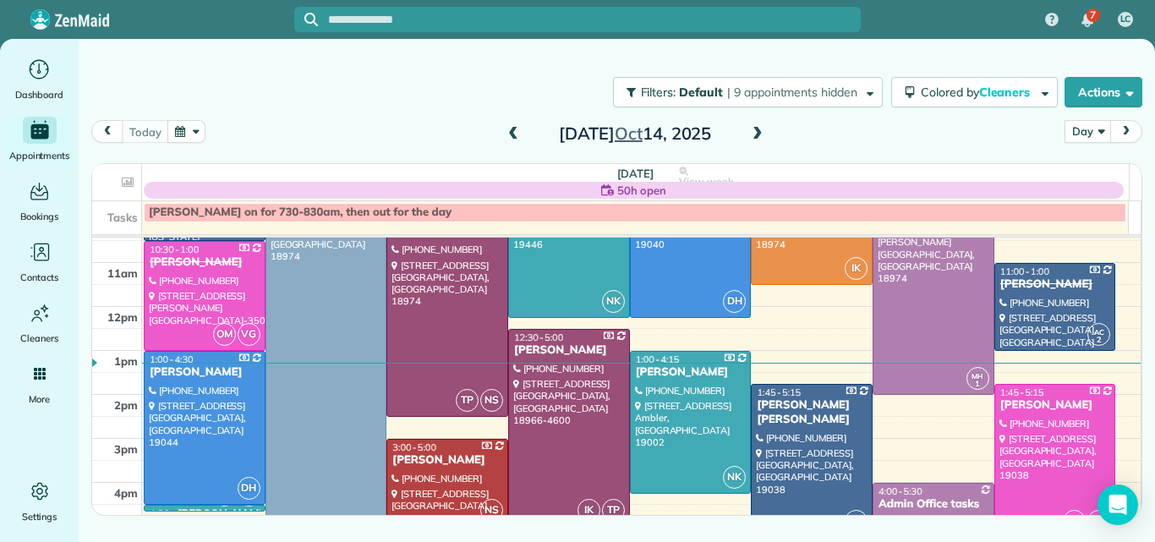
click at [1106, 330] on td at bounding box center [641, 340] width 999 height 22
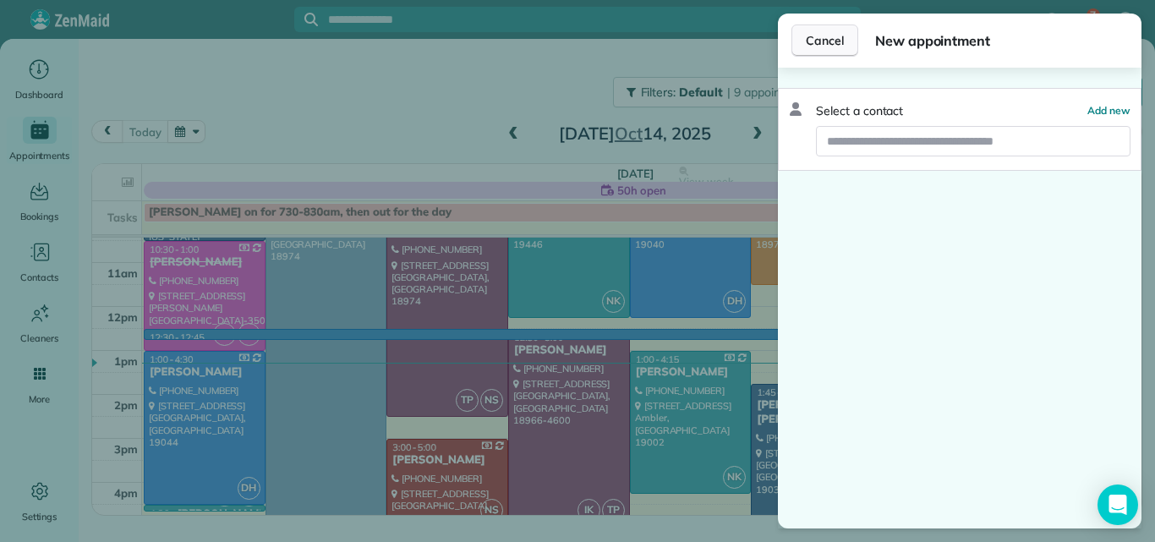
click at [817, 43] on span "Cancel" at bounding box center [824, 40] width 38 height 17
